Goal: Contribute content

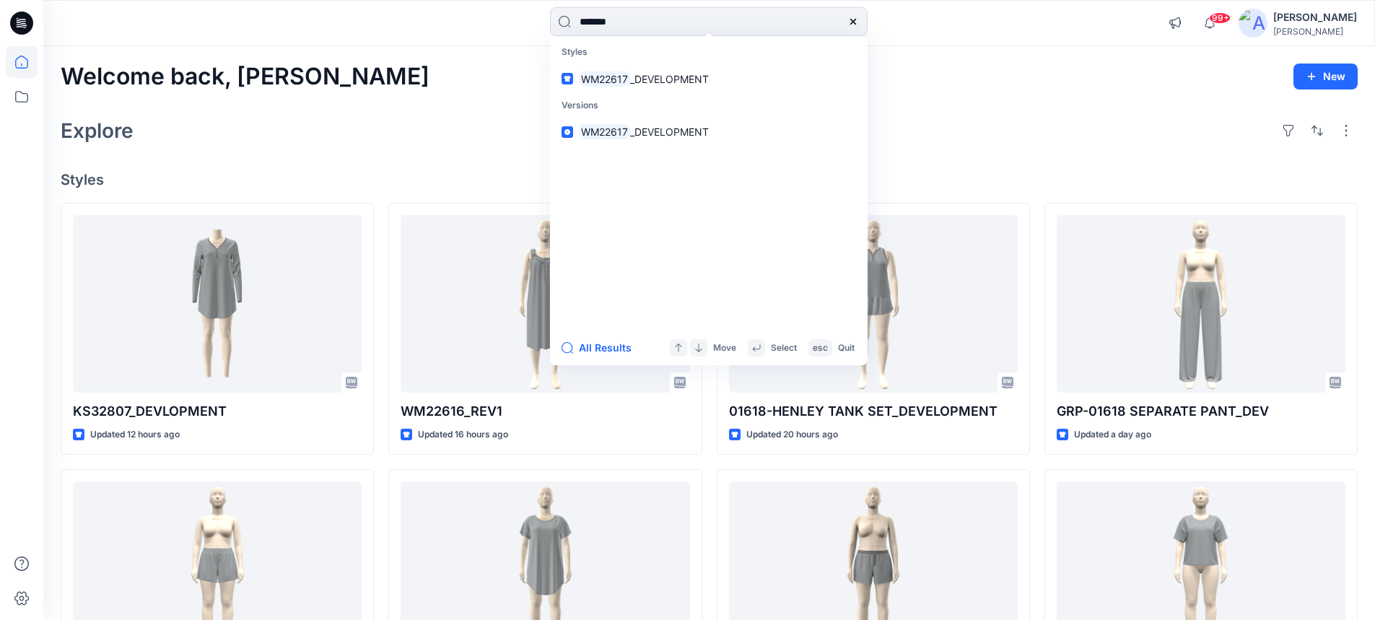
click at [17, 24] on icon at bounding box center [21, 23] width 23 height 23
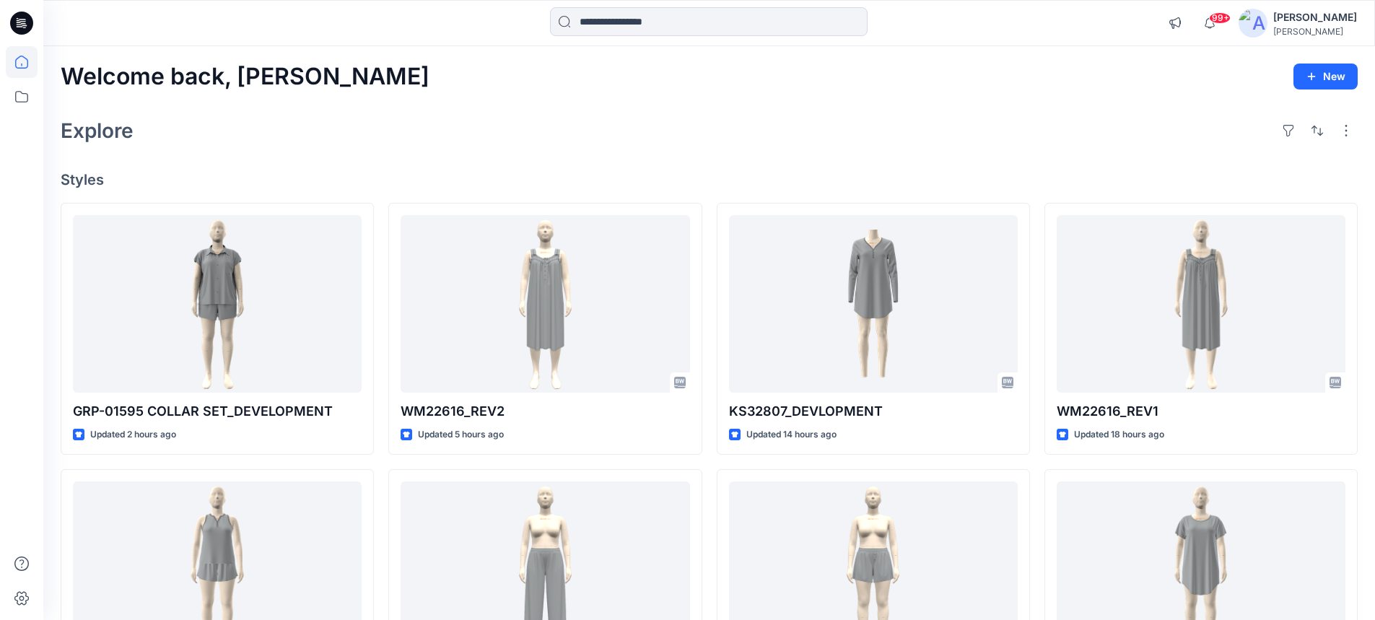
click at [17, 26] on icon at bounding box center [21, 23] width 23 height 23
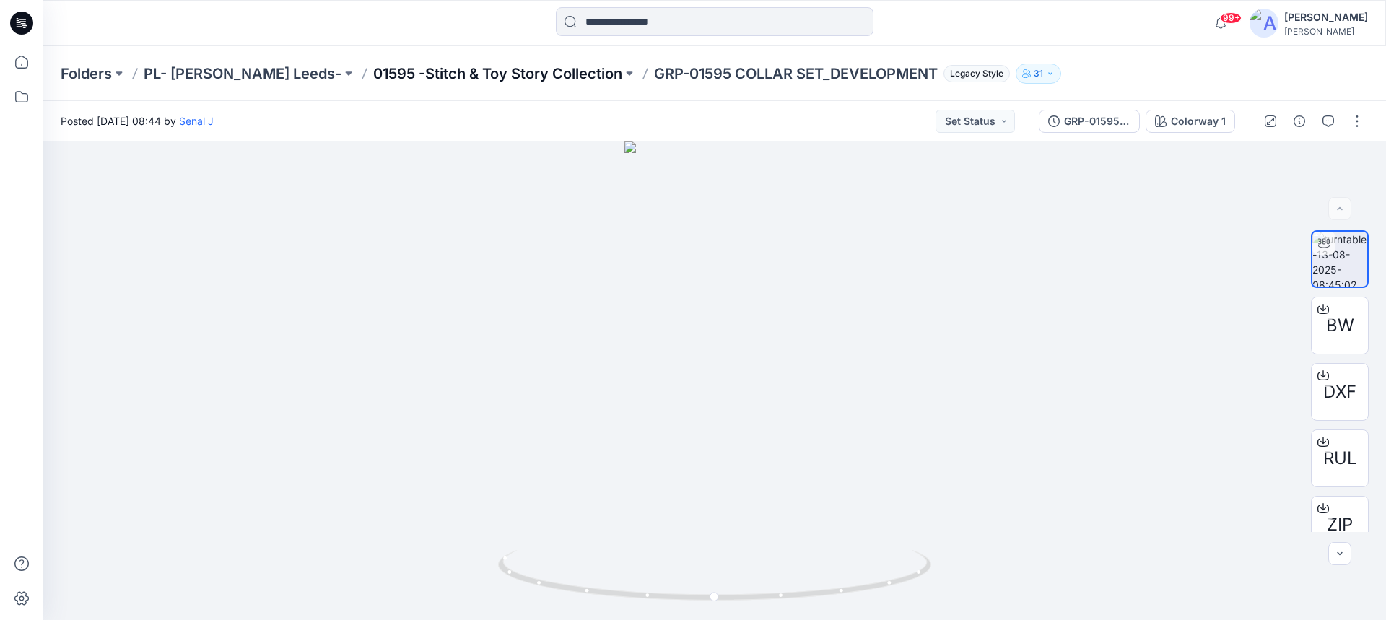
click at [411, 76] on p "01595 -Stitch & Toy Story Collection" at bounding box center [497, 74] width 249 height 20
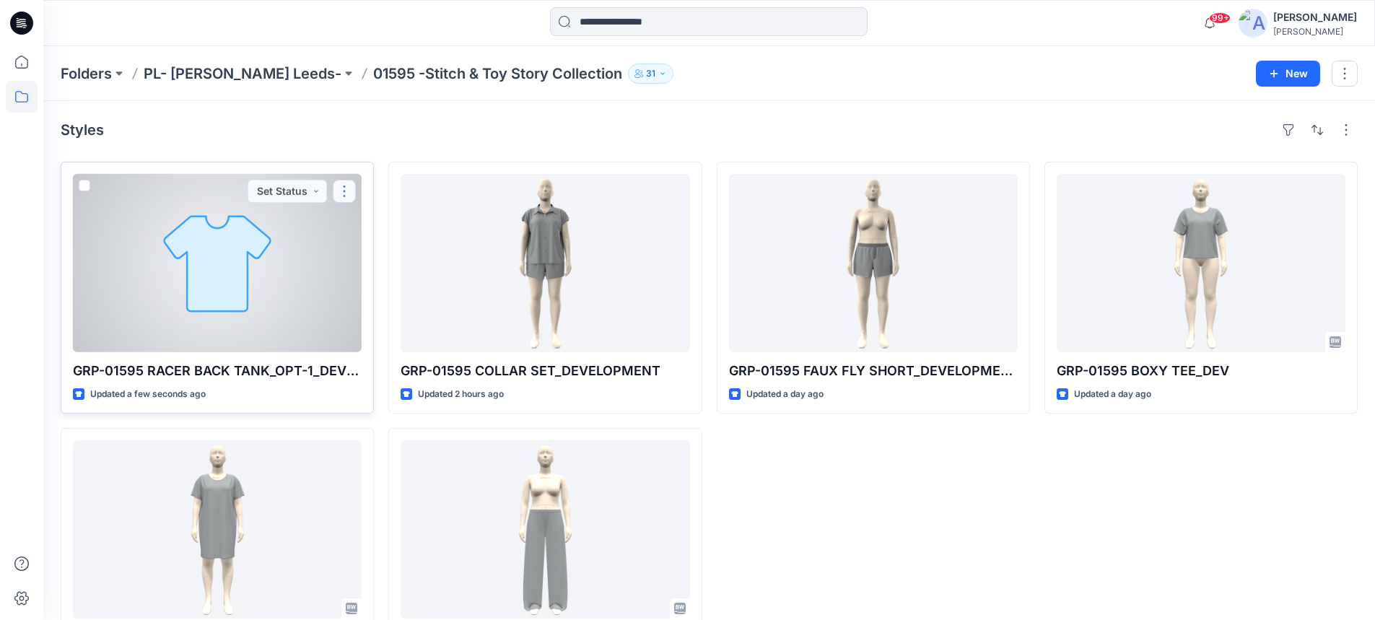
click at [346, 196] on button "button" at bounding box center [344, 191] width 23 height 23
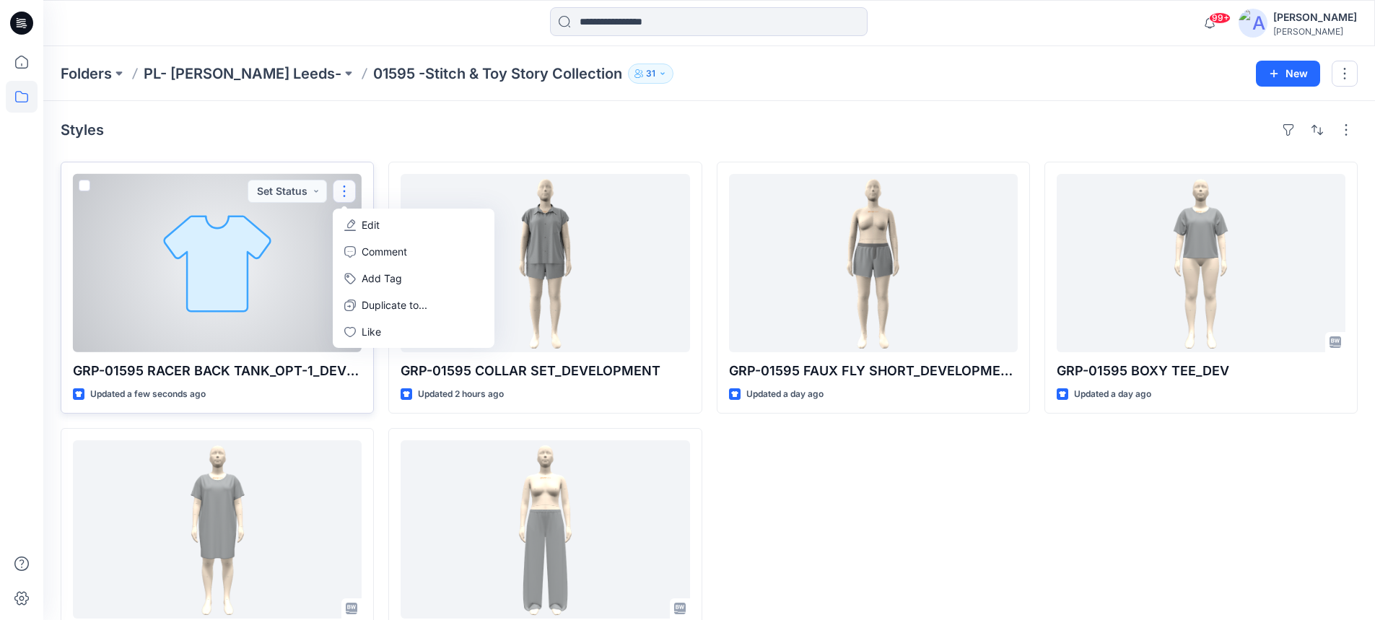
click at [368, 223] on p "Edit" at bounding box center [371, 224] width 18 height 15
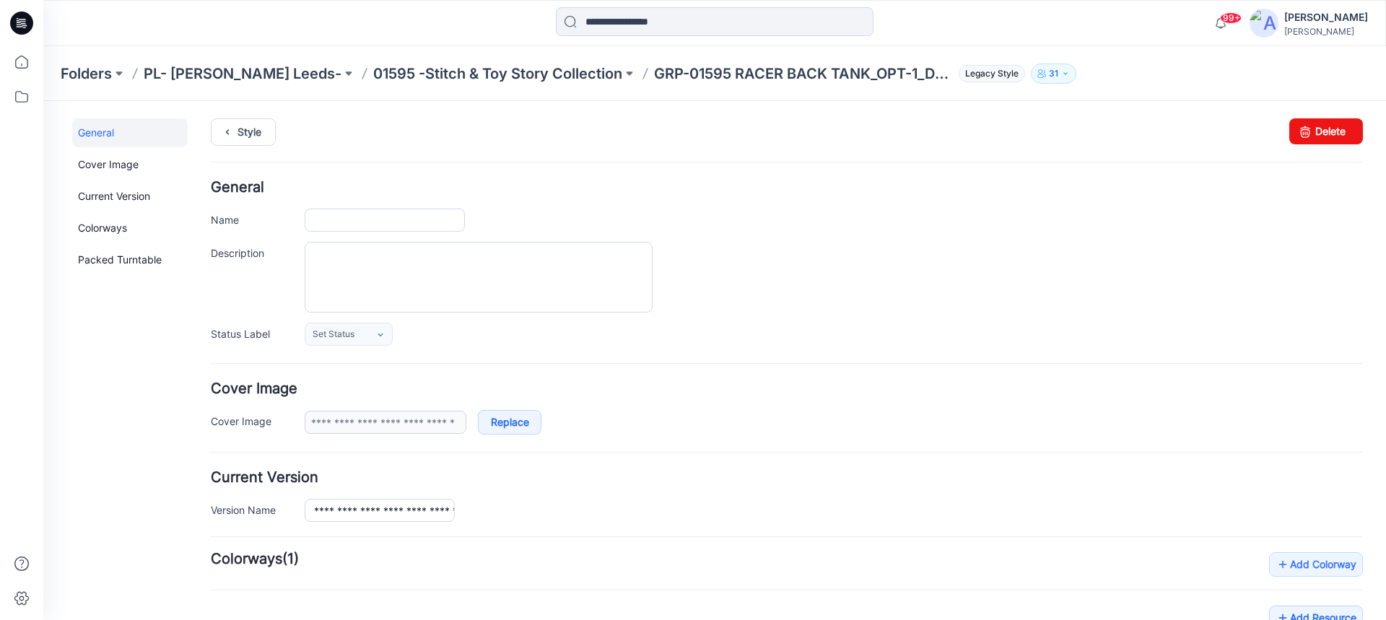
type input "**********"
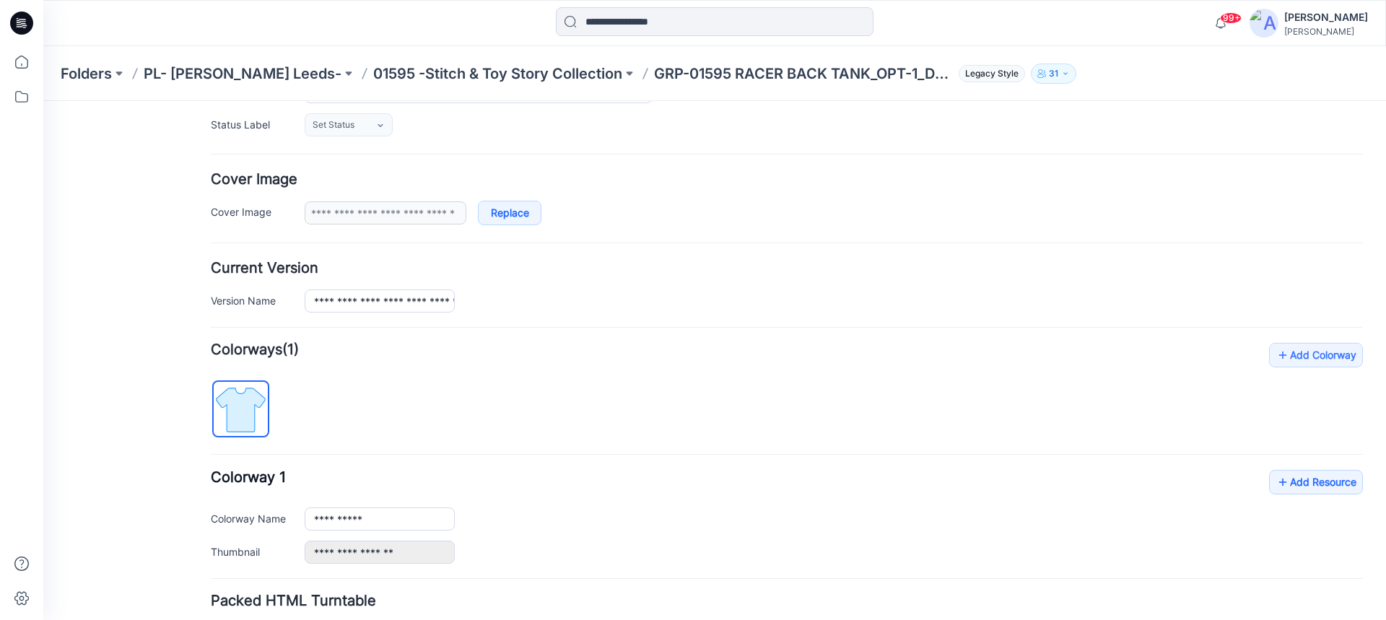
scroll to position [217, 0]
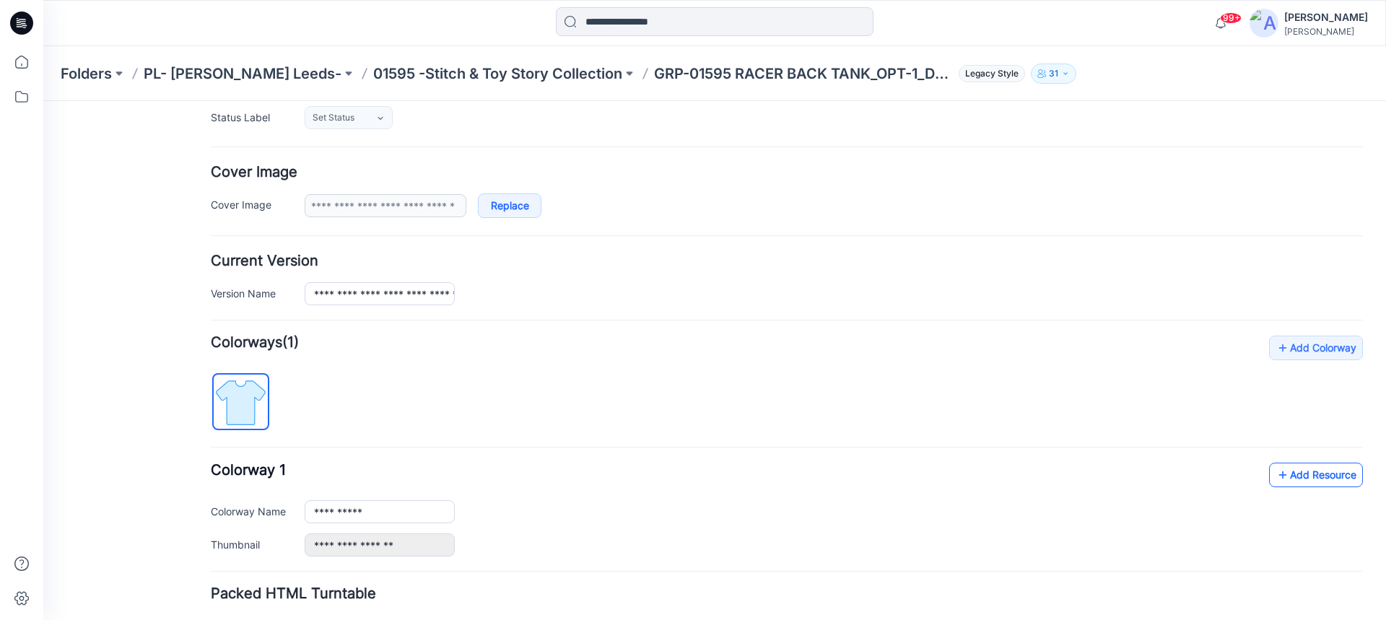
click at [1287, 478] on link "Add Resource" at bounding box center [1316, 475] width 94 height 25
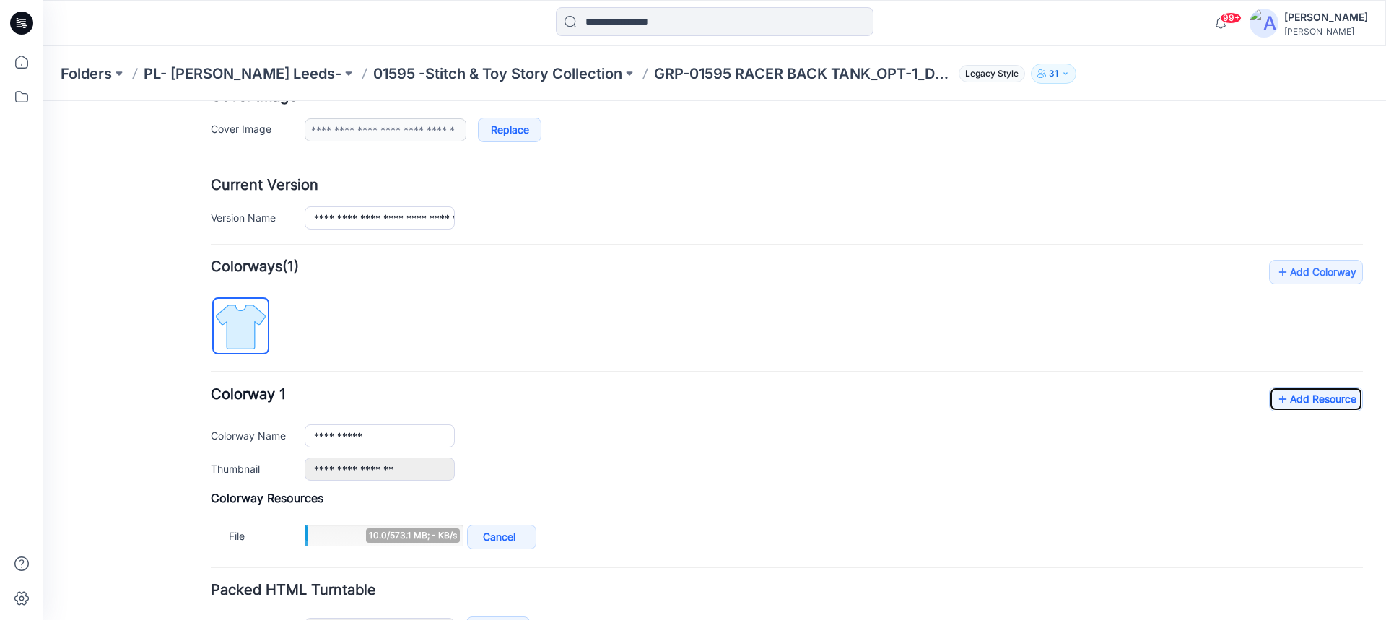
scroll to position [361, 0]
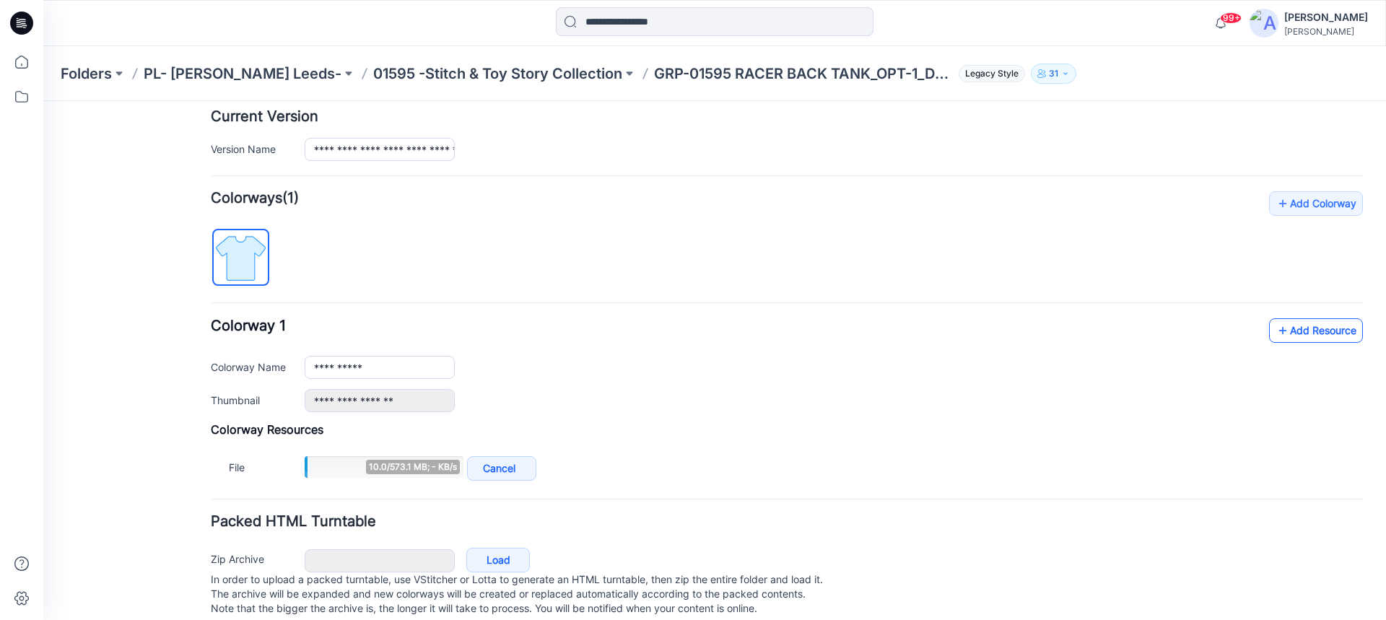
click at [1282, 333] on link "Add Resource" at bounding box center [1316, 330] width 94 height 25
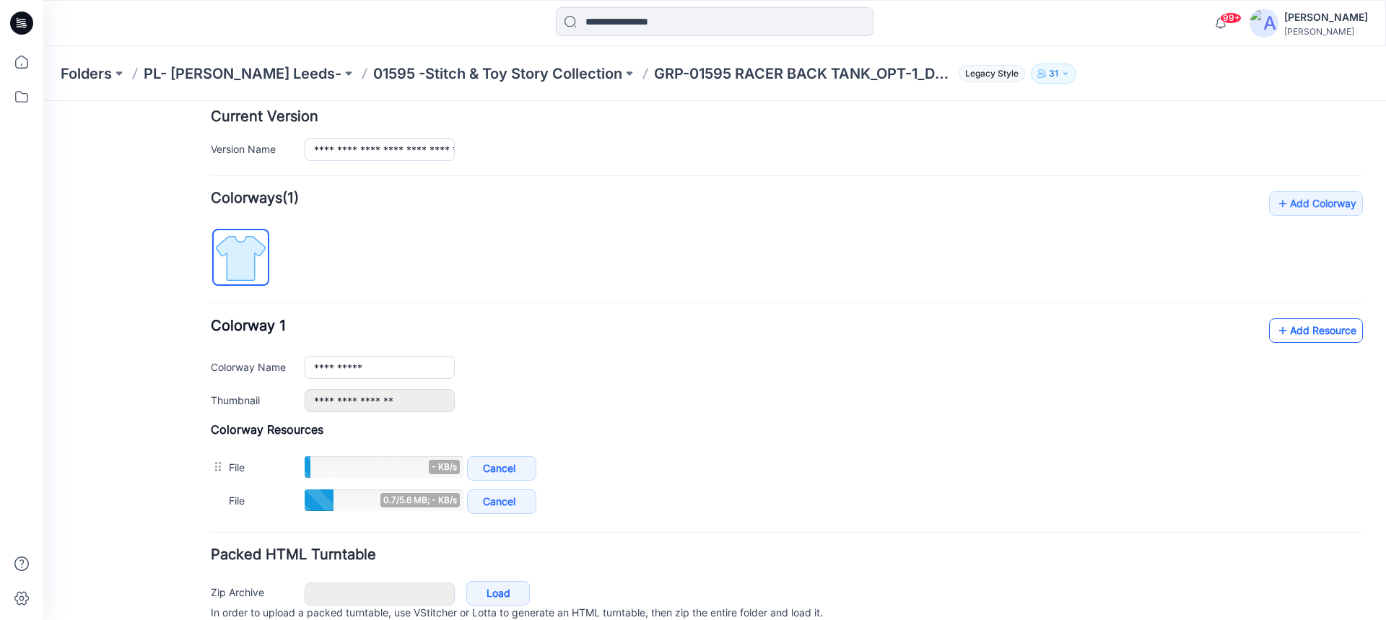
click at [1287, 337] on link "Add Resource" at bounding box center [1316, 330] width 94 height 25
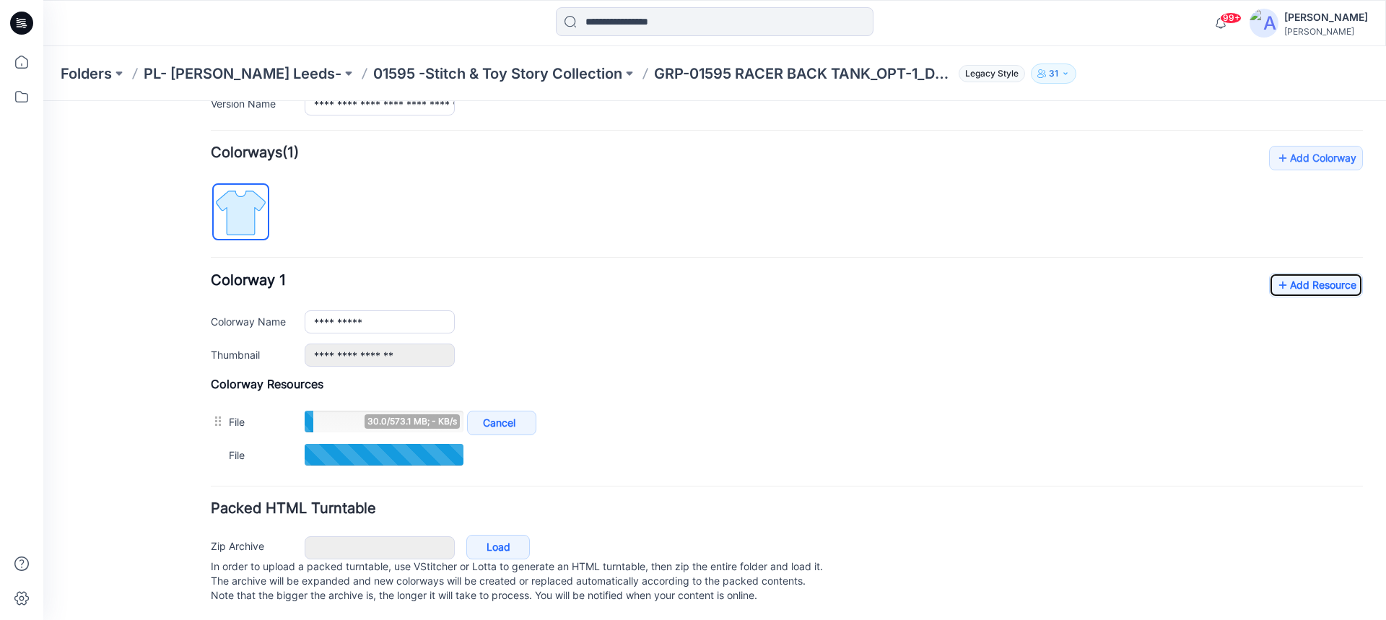
scroll to position [423, 0]
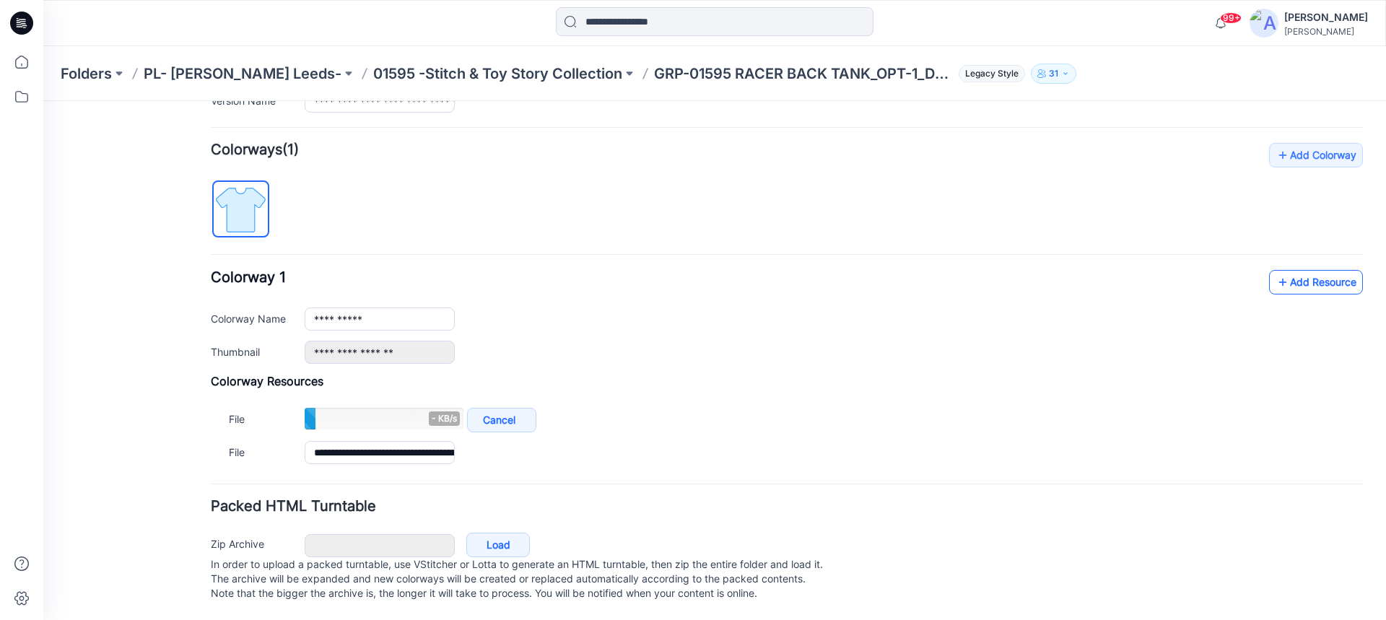
click at [1283, 270] on link "Add Resource" at bounding box center [1316, 282] width 94 height 25
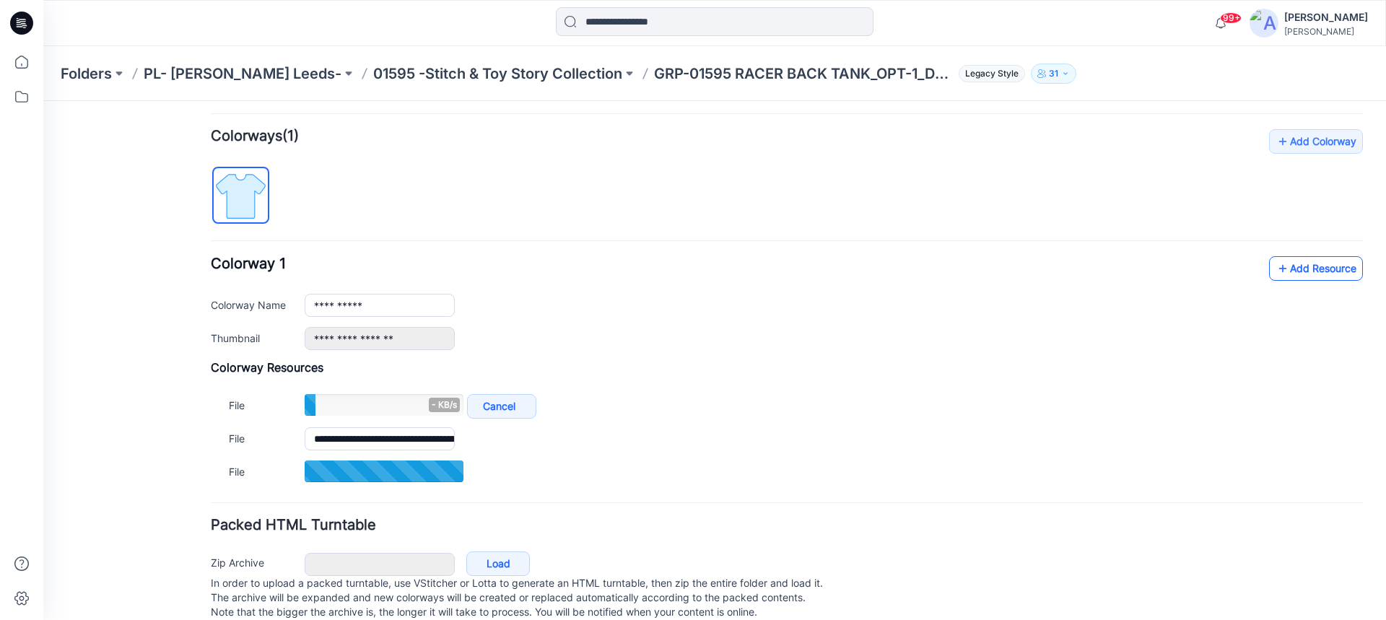
click at [1287, 267] on link "Add Resource" at bounding box center [1316, 268] width 94 height 25
click at [1282, 269] on link "Add Resource" at bounding box center [1316, 268] width 94 height 25
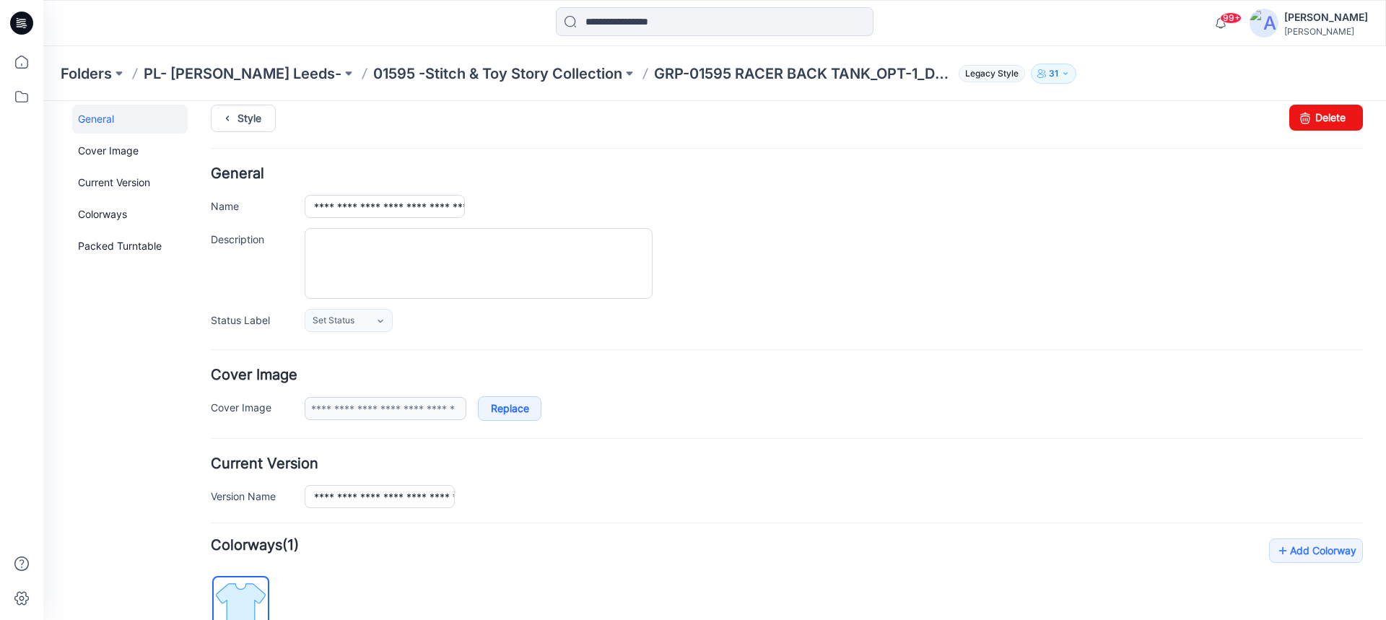
scroll to position [0, 0]
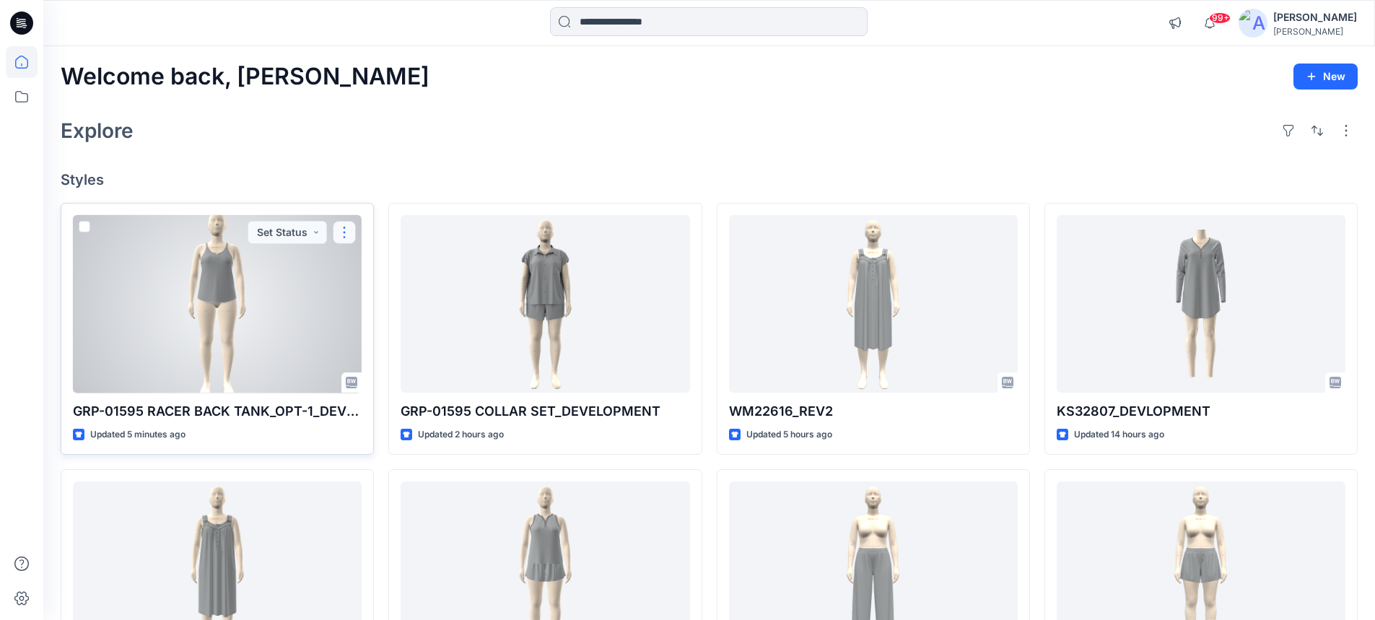
click at [346, 235] on button "button" at bounding box center [344, 232] width 23 height 23
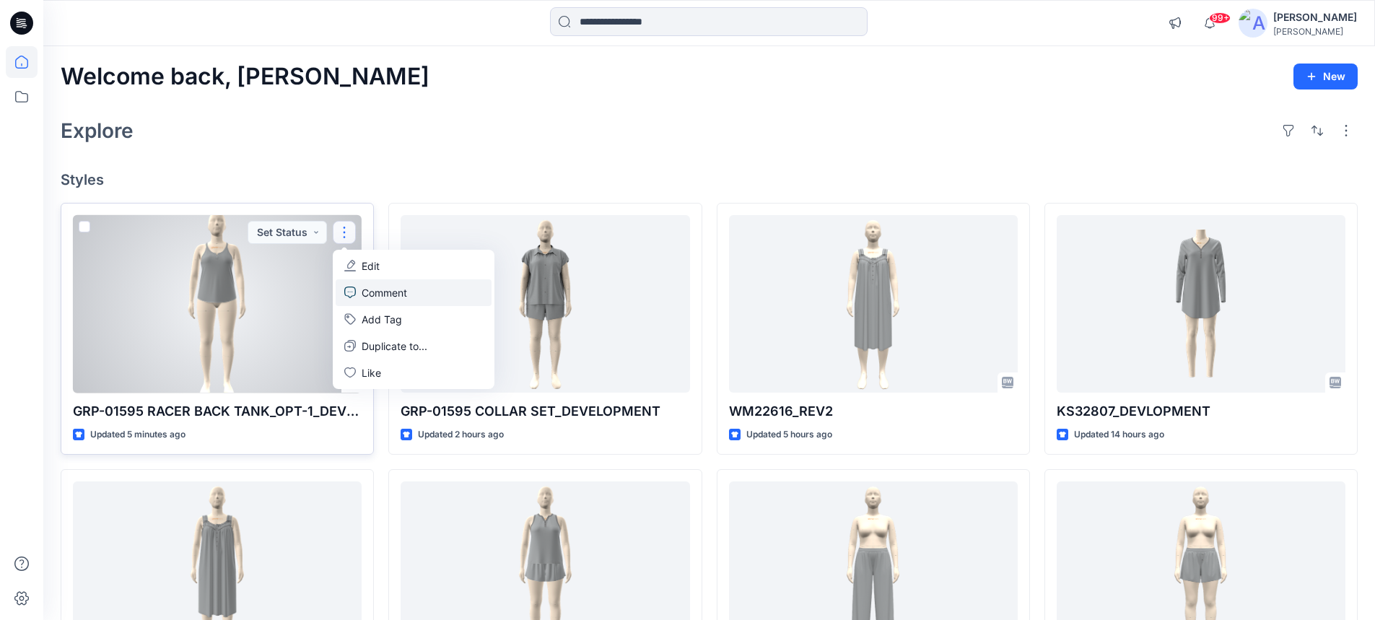
click at [378, 292] on p "Comment" at bounding box center [384, 292] width 45 height 15
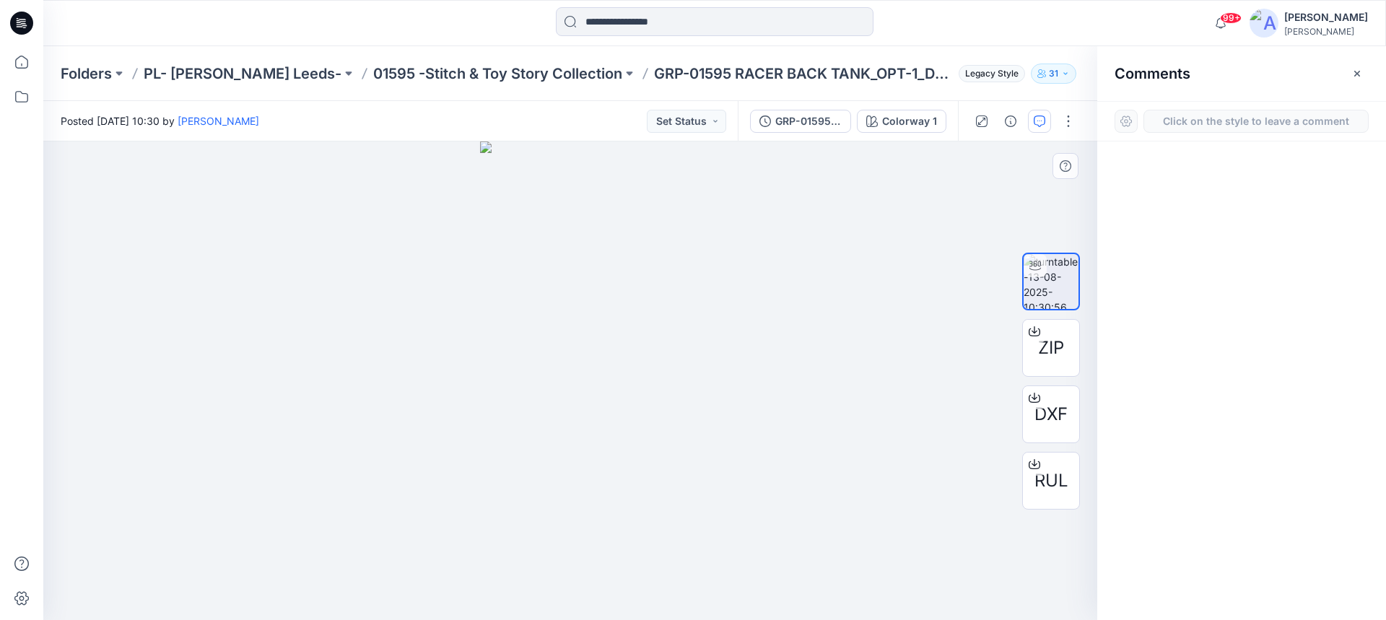
click at [572, 312] on div "1" at bounding box center [570, 380] width 1054 height 478
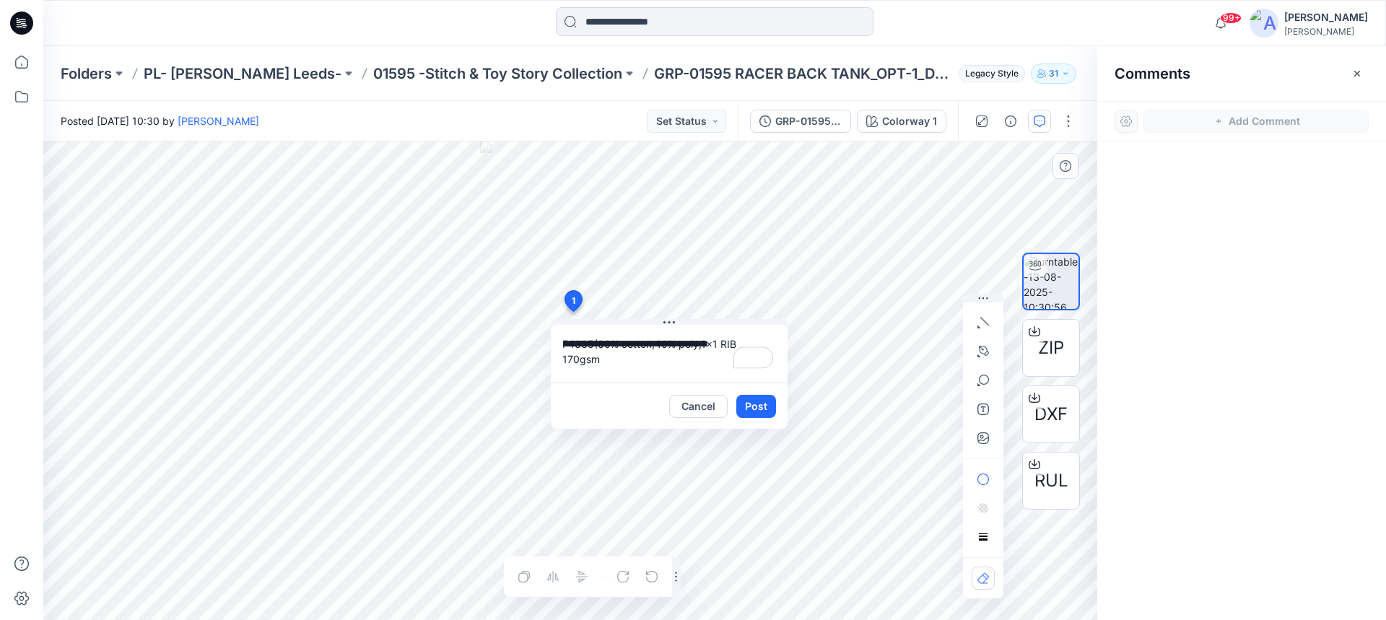
click at [564, 341] on textarea "**********" at bounding box center [669, 354] width 237 height 58
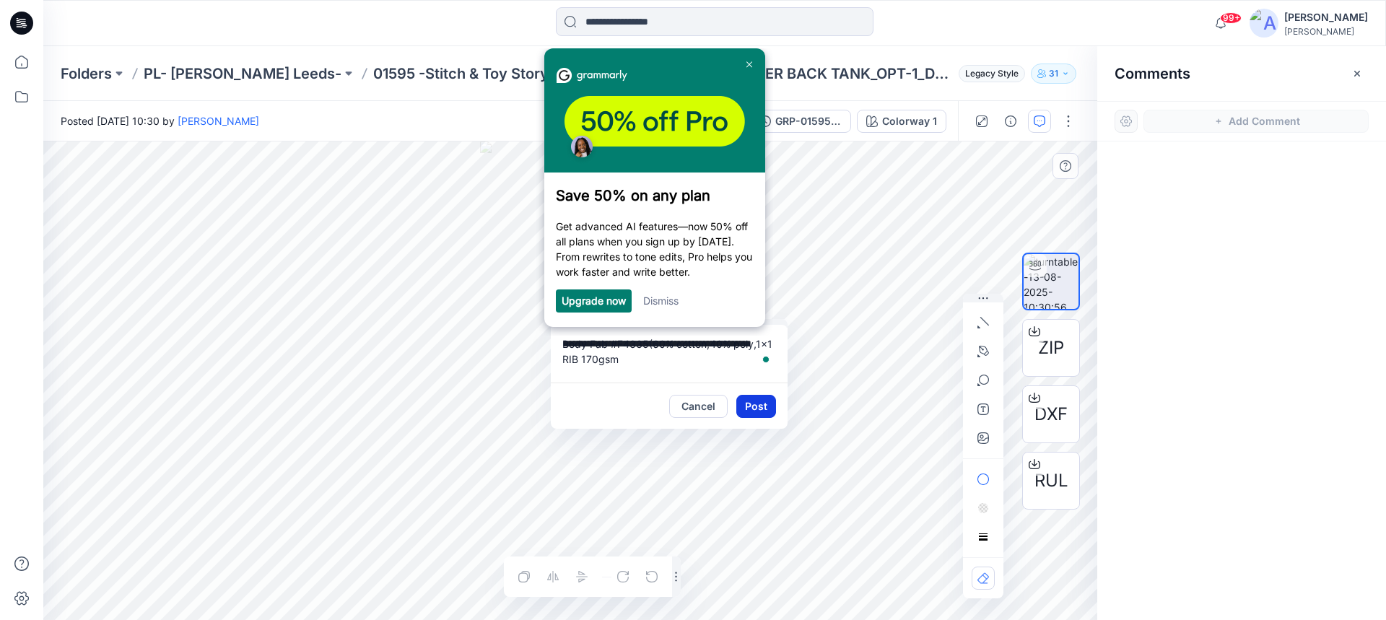
type textarea "**********"
click at [756, 407] on button "Post" at bounding box center [756, 406] width 40 height 23
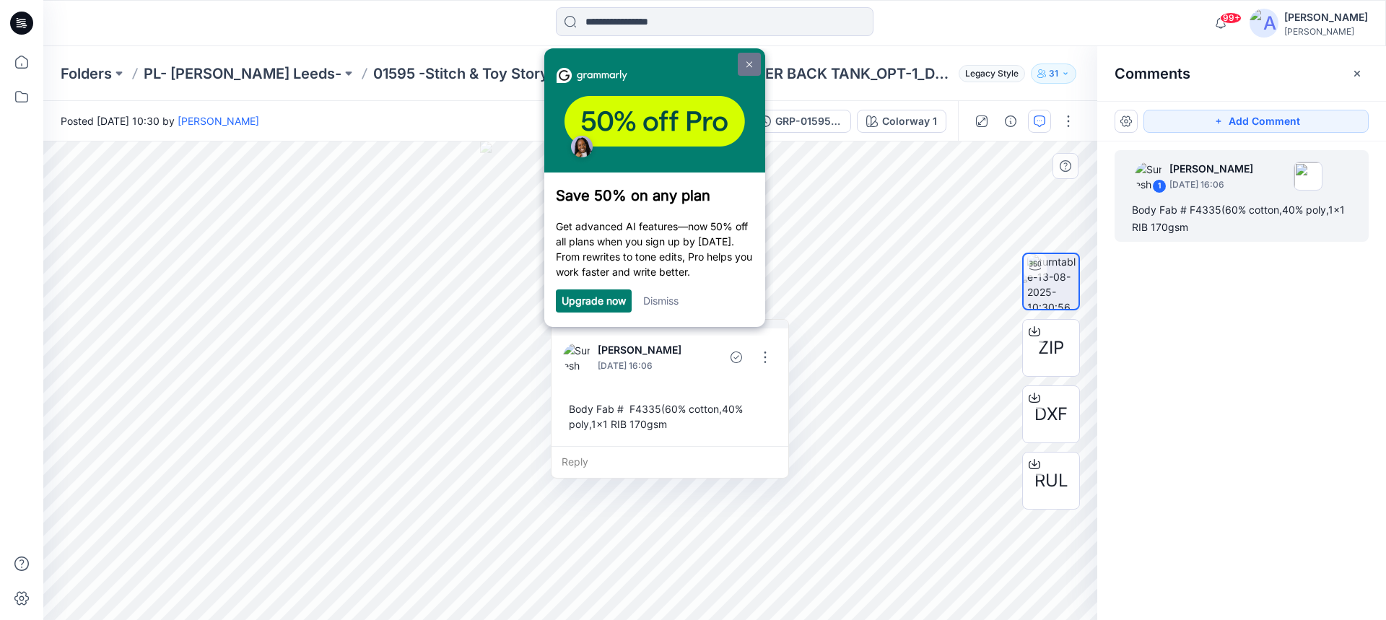
click at [750, 62] on img at bounding box center [749, 64] width 6 height 6
